Goal: Check status: Check status

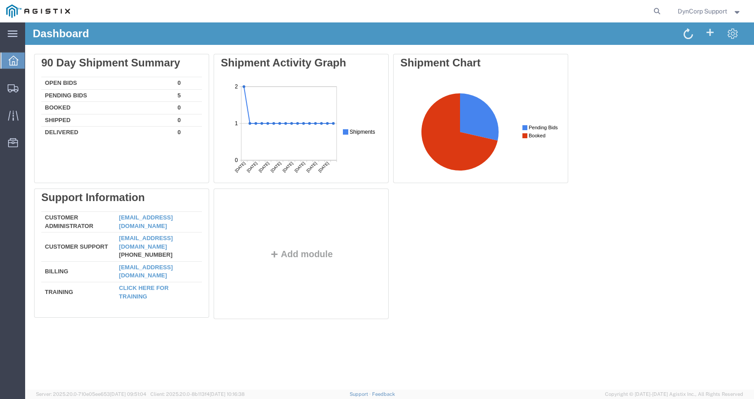
click at [11, 59] on icon at bounding box center [14, 61] width 10 height 10
click at [653, 8] on icon at bounding box center [657, 11] width 13 height 13
click at [556, 12] on input "search" at bounding box center [514, 11] width 273 height 22
paste input "56986497"
type input "56986497"
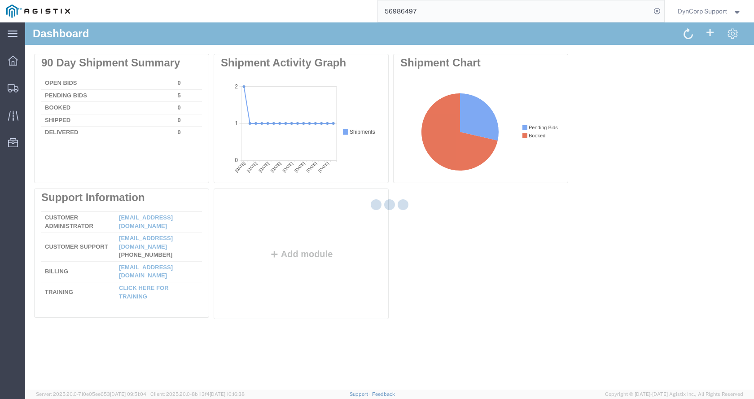
click at [480, 17] on input "56986497" at bounding box center [514, 11] width 273 height 22
click at [476, 10] on input "56986497" at bounding box center [514, 11] width 273 height 22
